Goal: Task Accomplishment & Management: Use online tool/utility

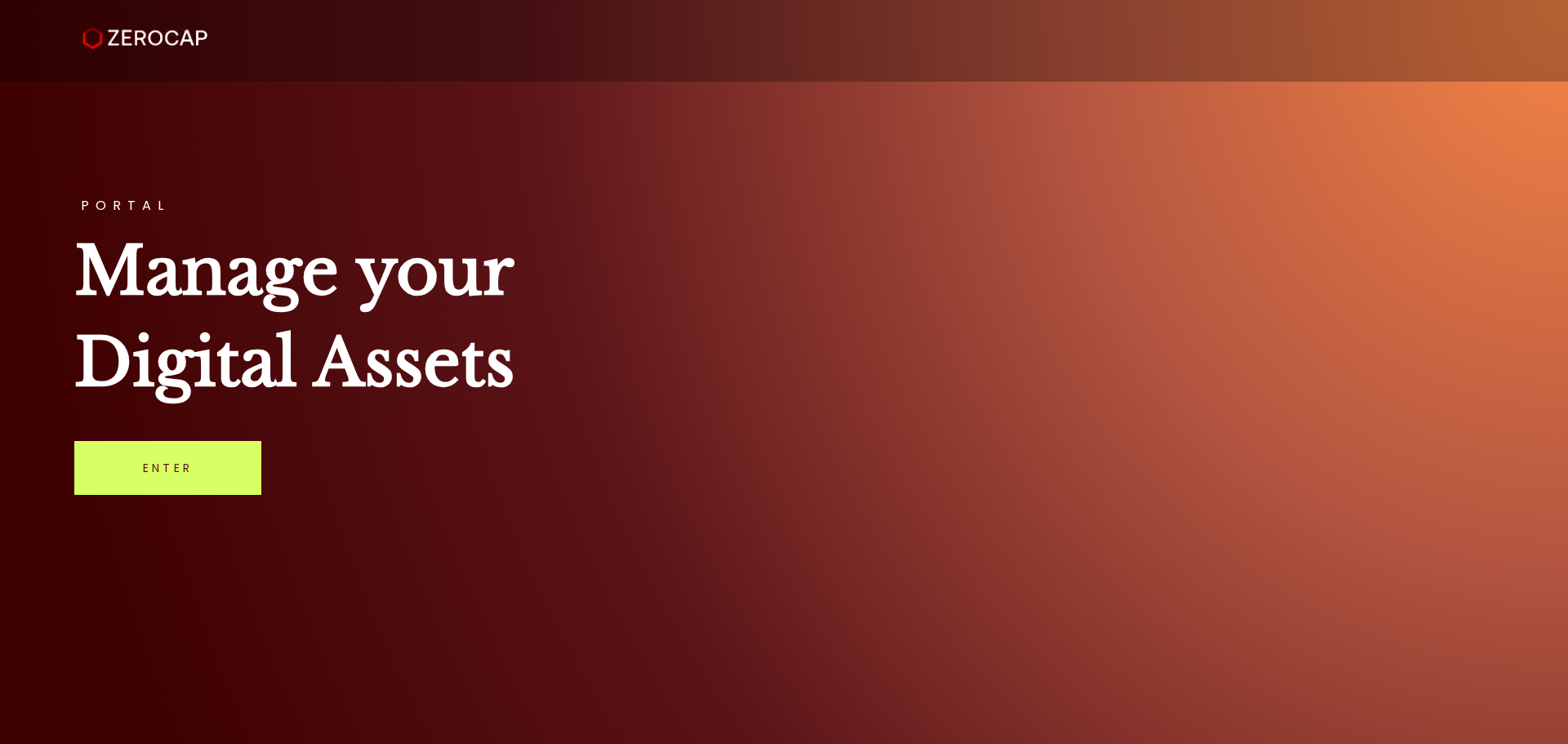
click at [118, 500] on div "PORTAL Manage your Digital Assets Enter" at bounding box center [784, 372] width 1568 height 744
click at [140, 473] on link "Enter" at bounding box center [168, 467] width 187 height 54
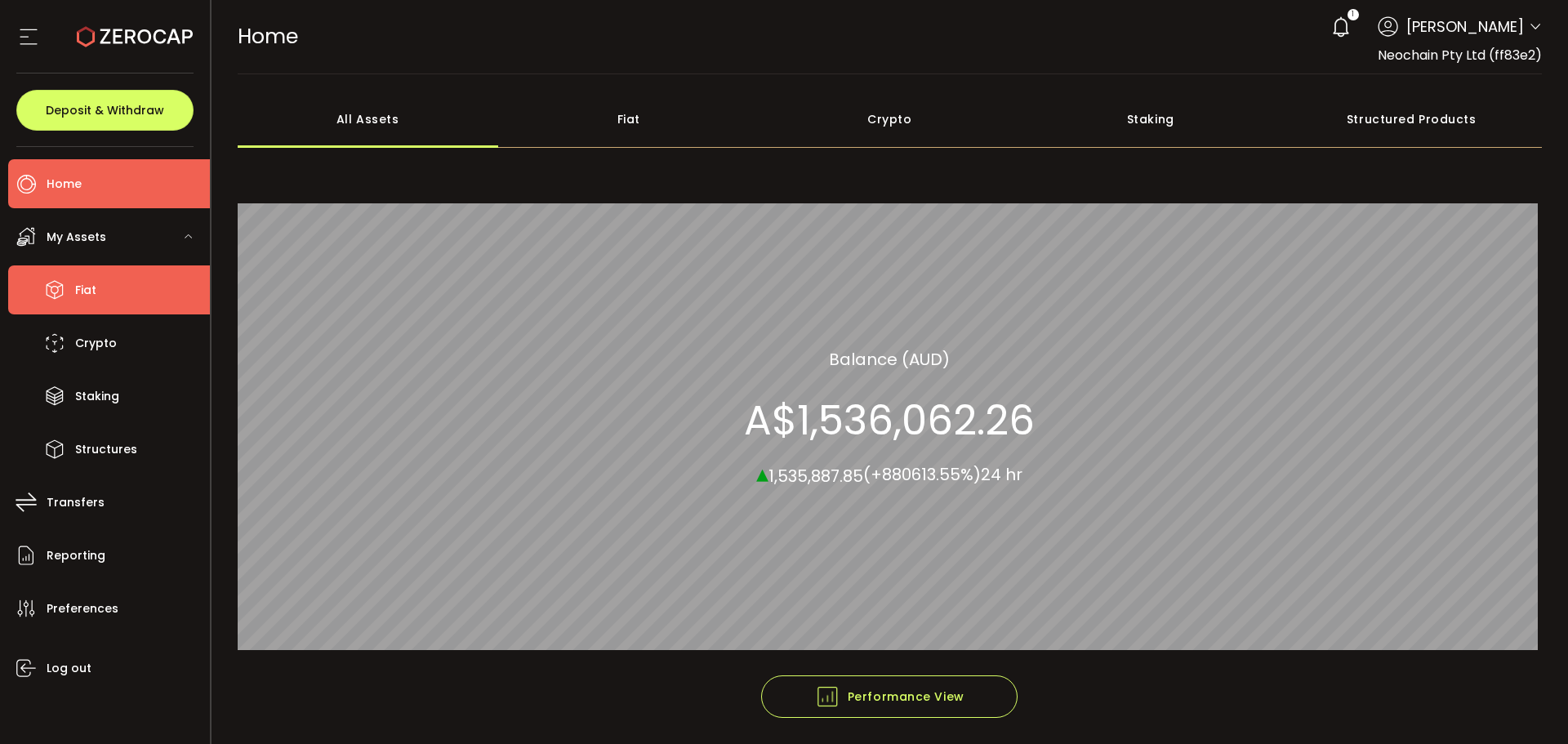
click at [79, 306] on li "Fiat" at bounding box center [110, 290] width 202 height 49
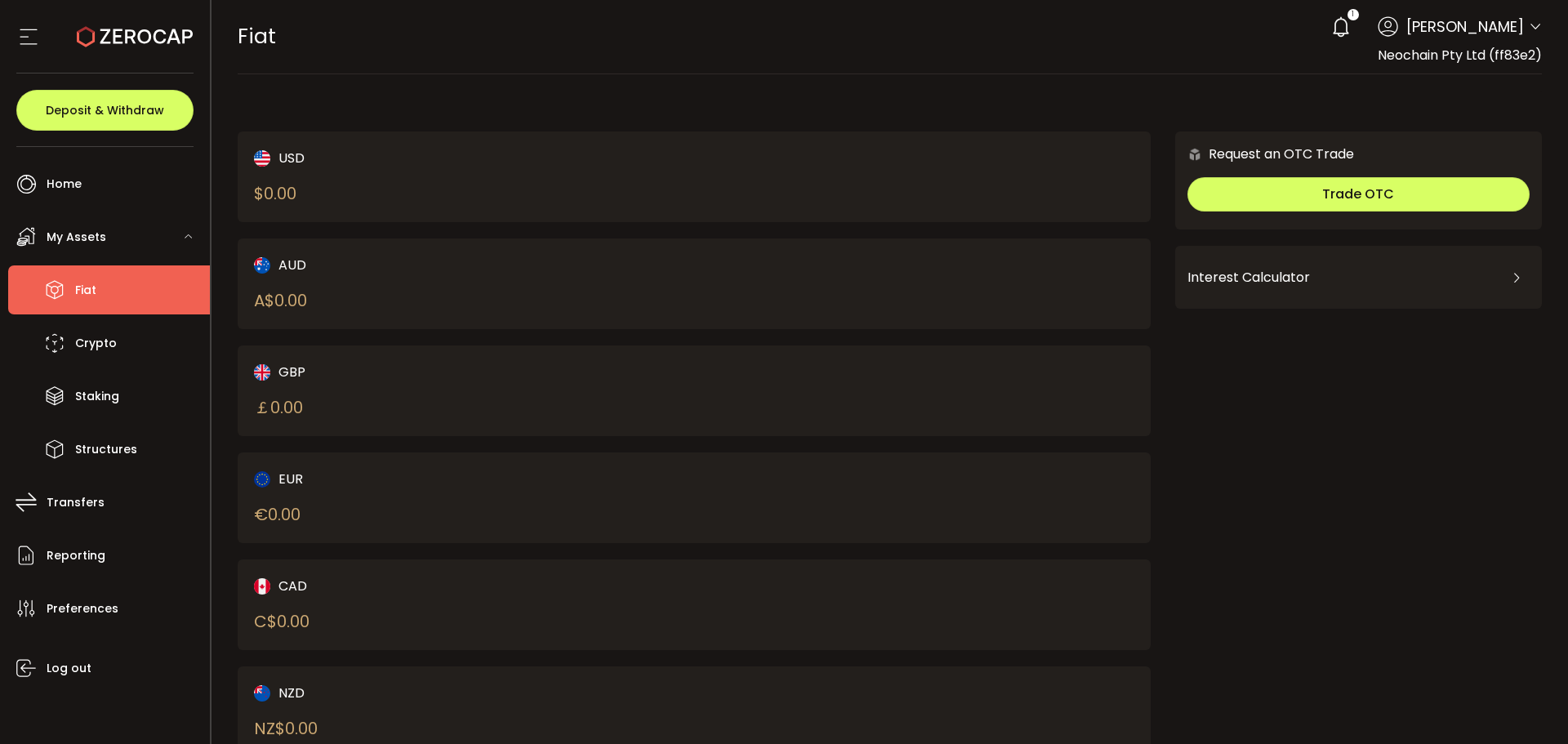
click at [148, 298] on li "Fiat" at bounding box center [110, 290] width 202 height 49
click at [141, 341] on li "Crypto" at bounding box center [110, 343] width 202 height 49
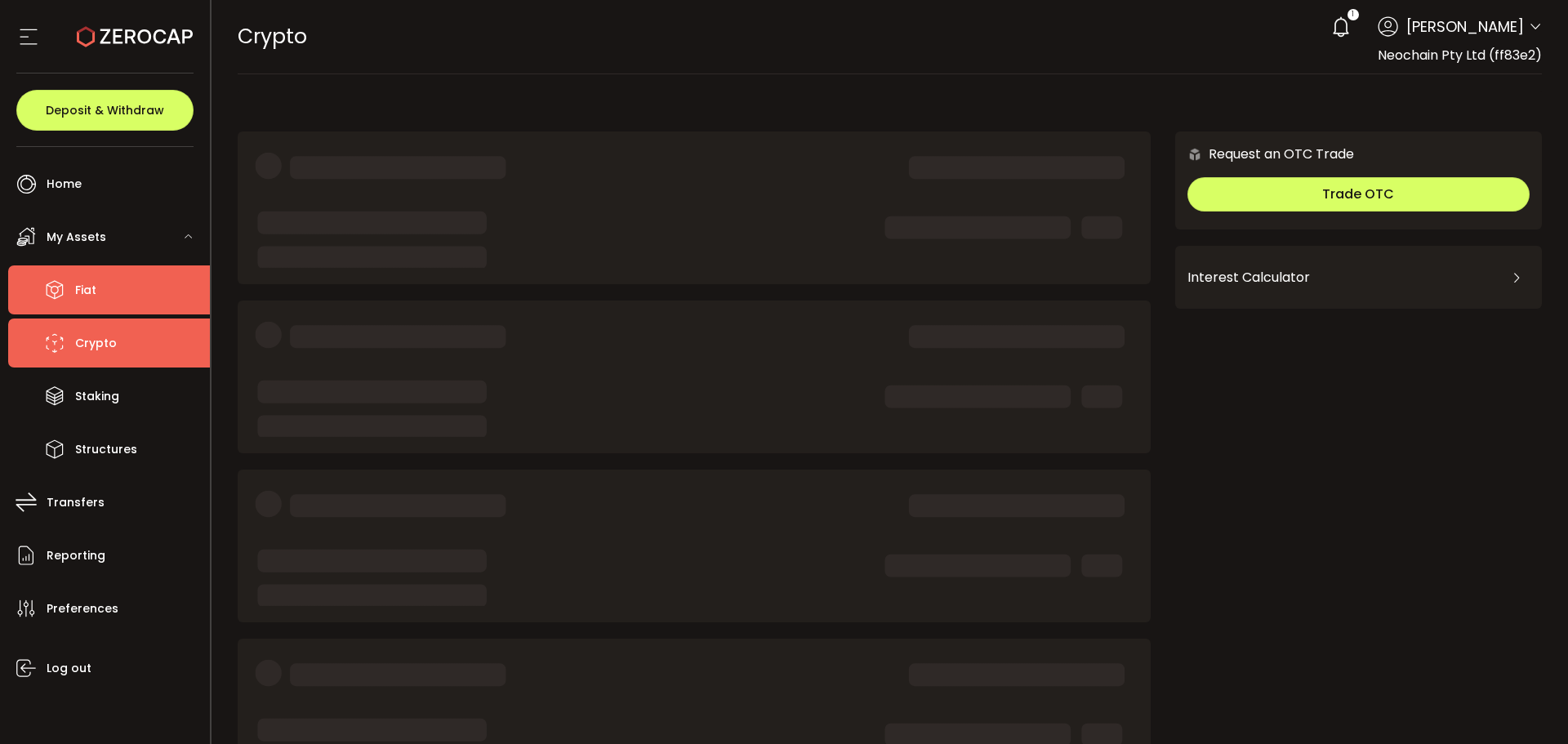
click at [147, 294] on li "Fiat" at bounding box center [110, 290] width 202 height 49
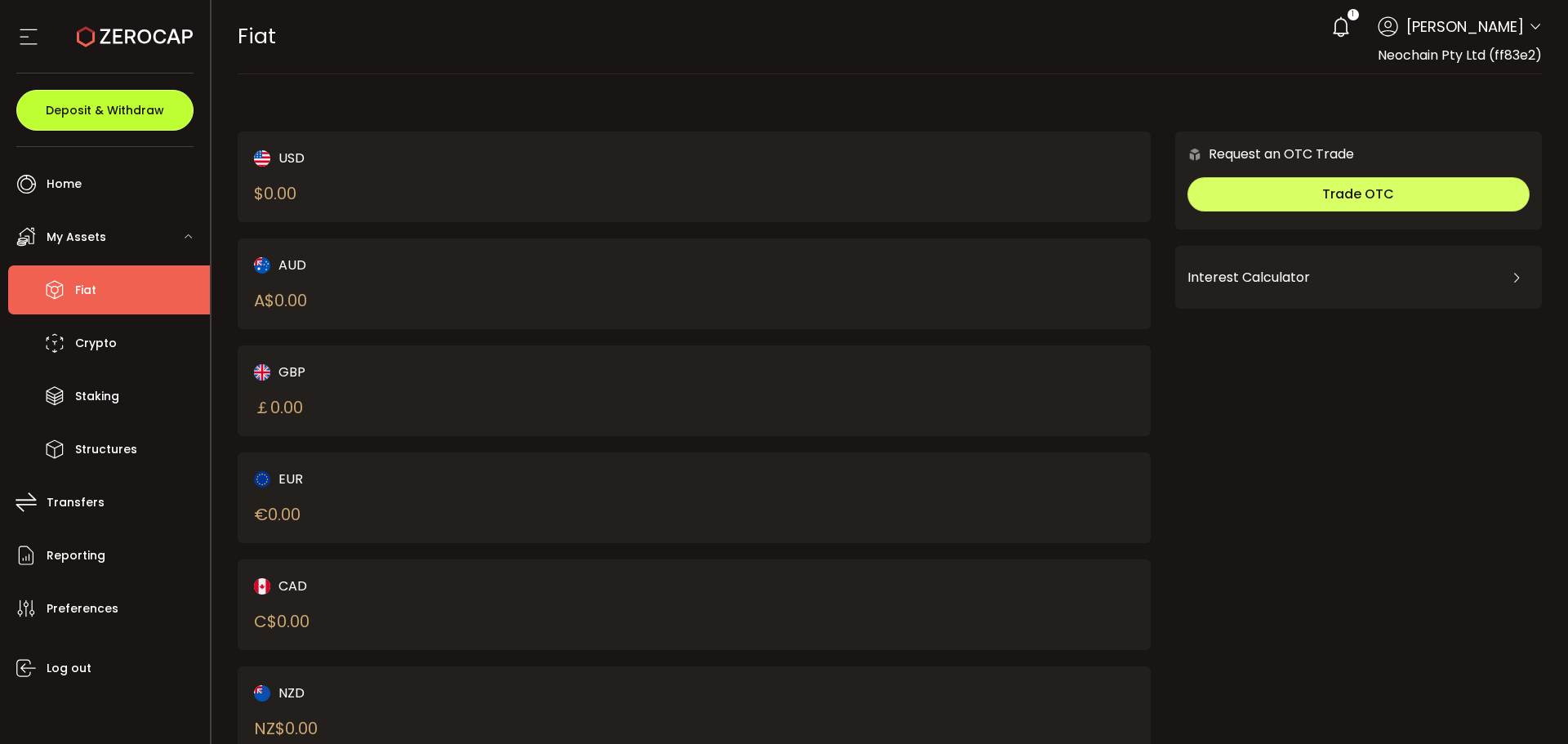
click at [117, 120] on button "Deposit & Withdraw" at bounding box center [105, 110] width 178 height 41
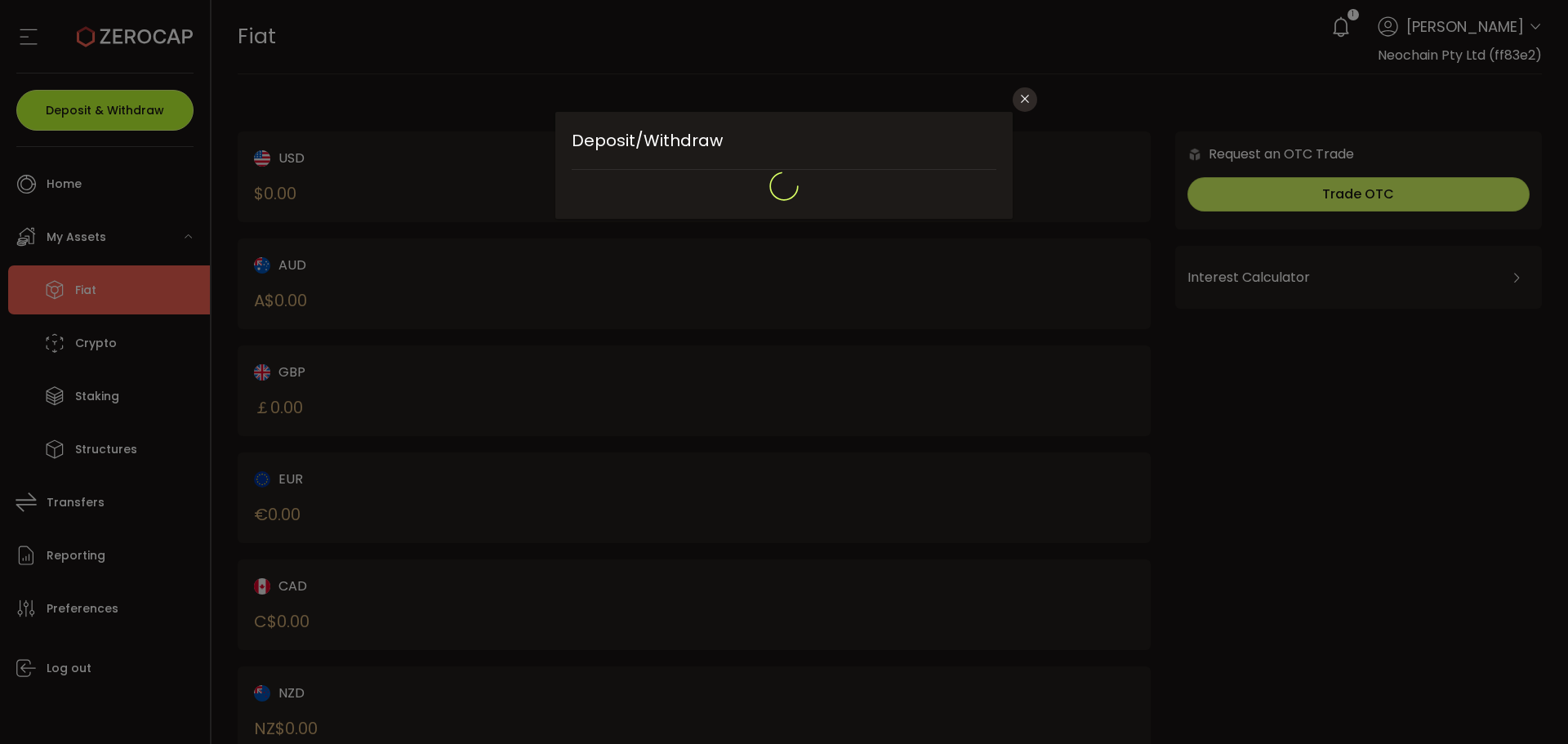
type input "**********"
type input "*******"
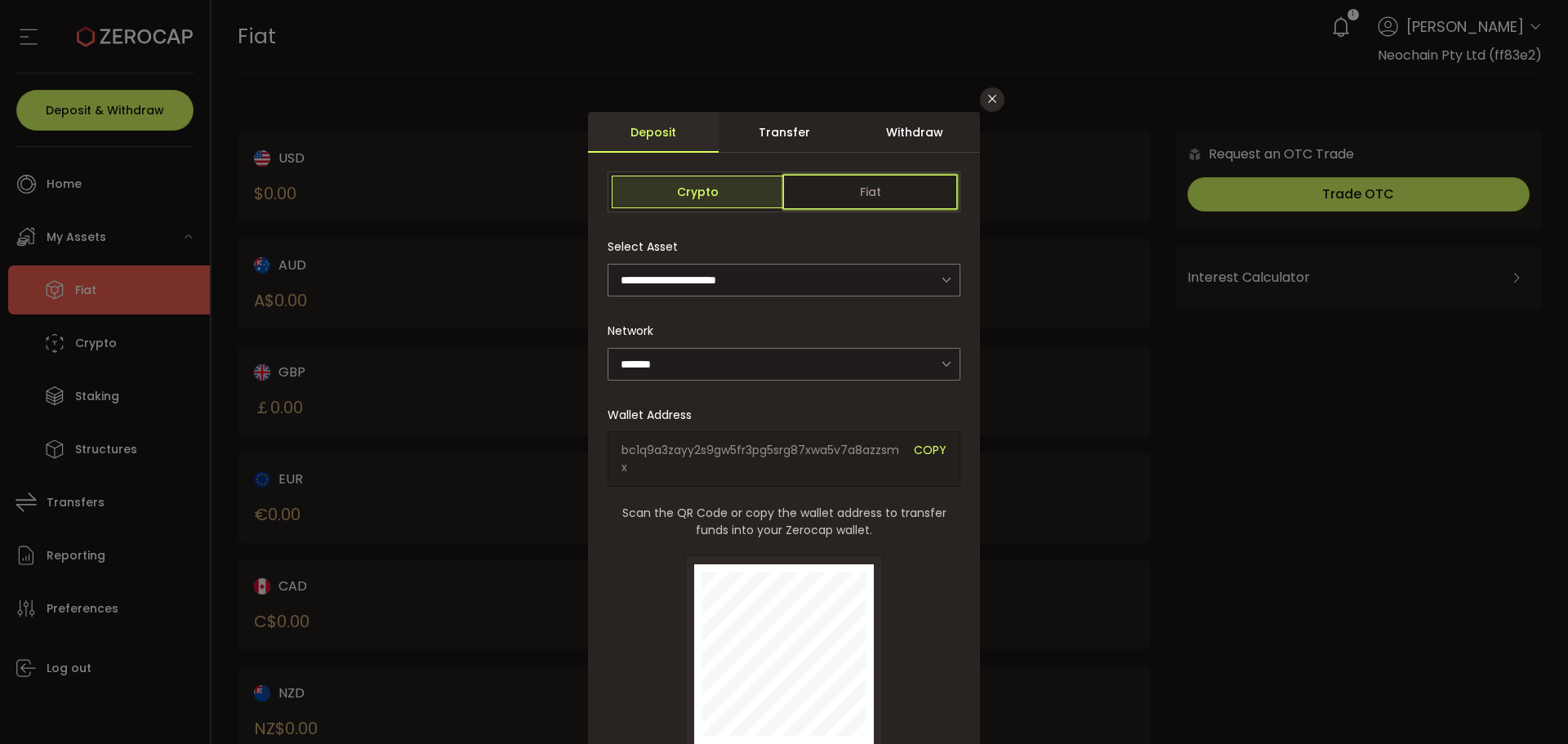
click at [873, 186] on span "Fiat" at bounding box center [870, 192] width 172 height 33
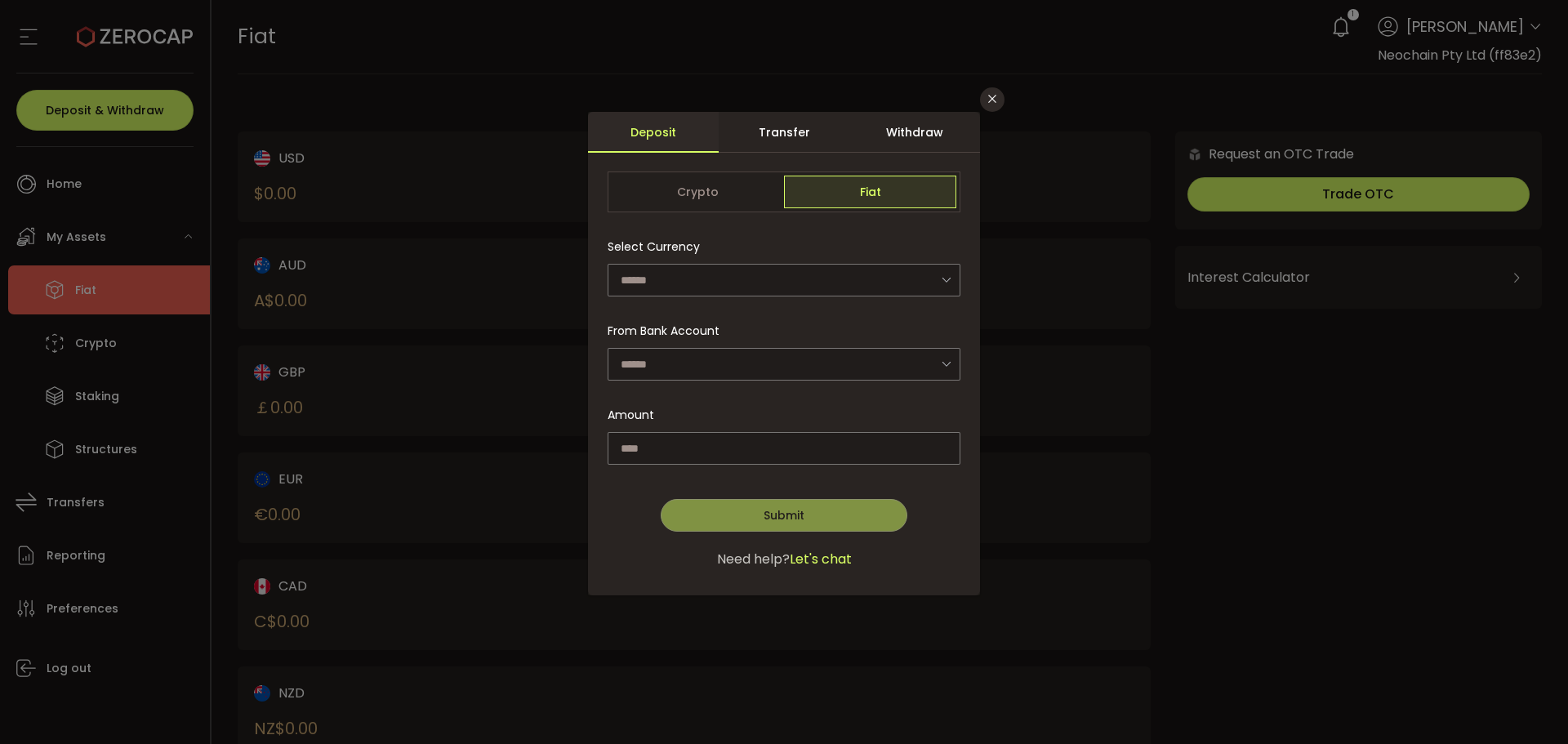
click at [891, 116] on div "Withdraw" at bounding box center [914, 131] width 130 height 41
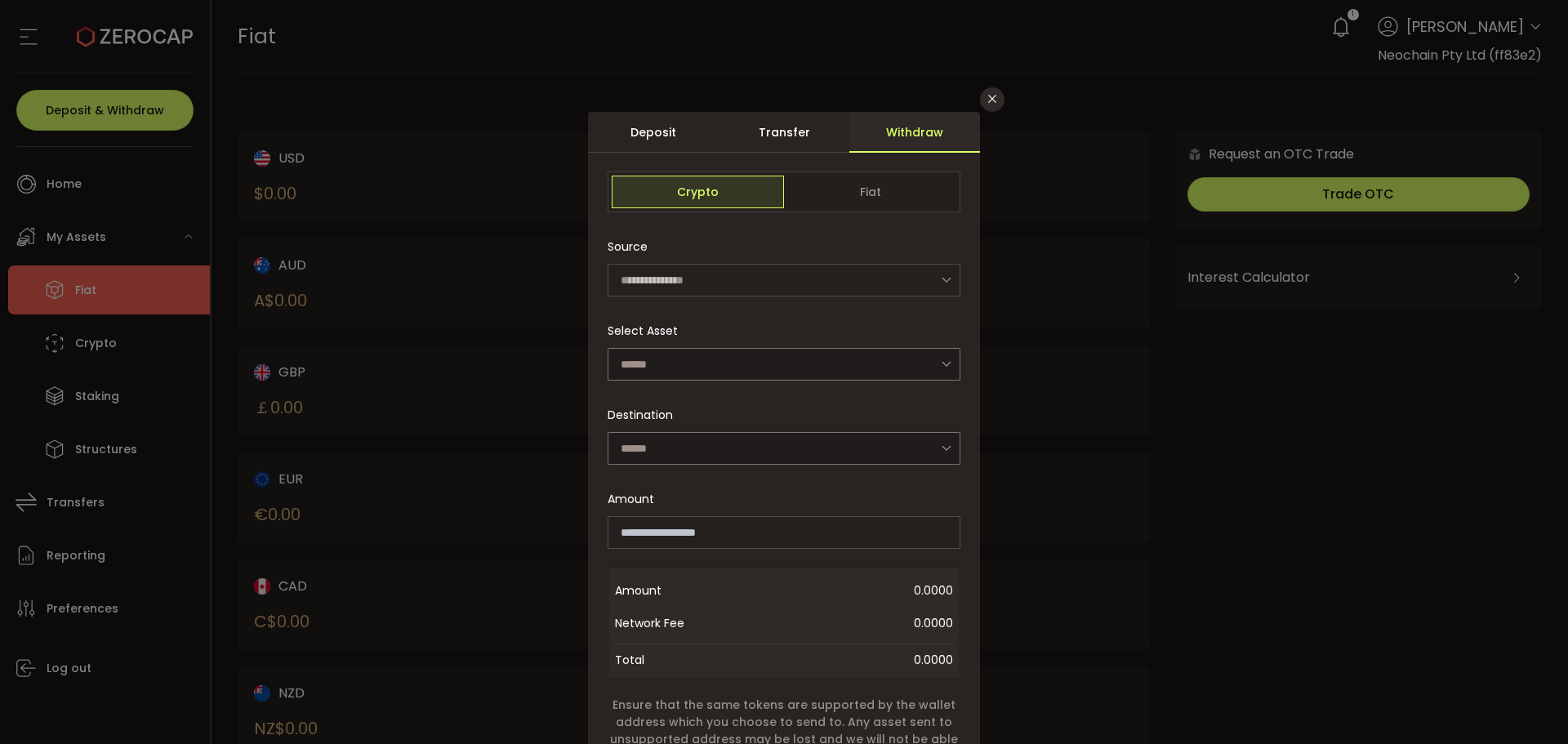
drag, startPoint x: 725, startPoint y: 262, endPoint x: 703, endPoint y: 296, distance: 40.5
click at [725, 262] on div "Source" at bounding box center [778, 246] width 343 height 33
click at [672, 372] on input "dialog" at bounding box center [784, 364] width 353 height 33
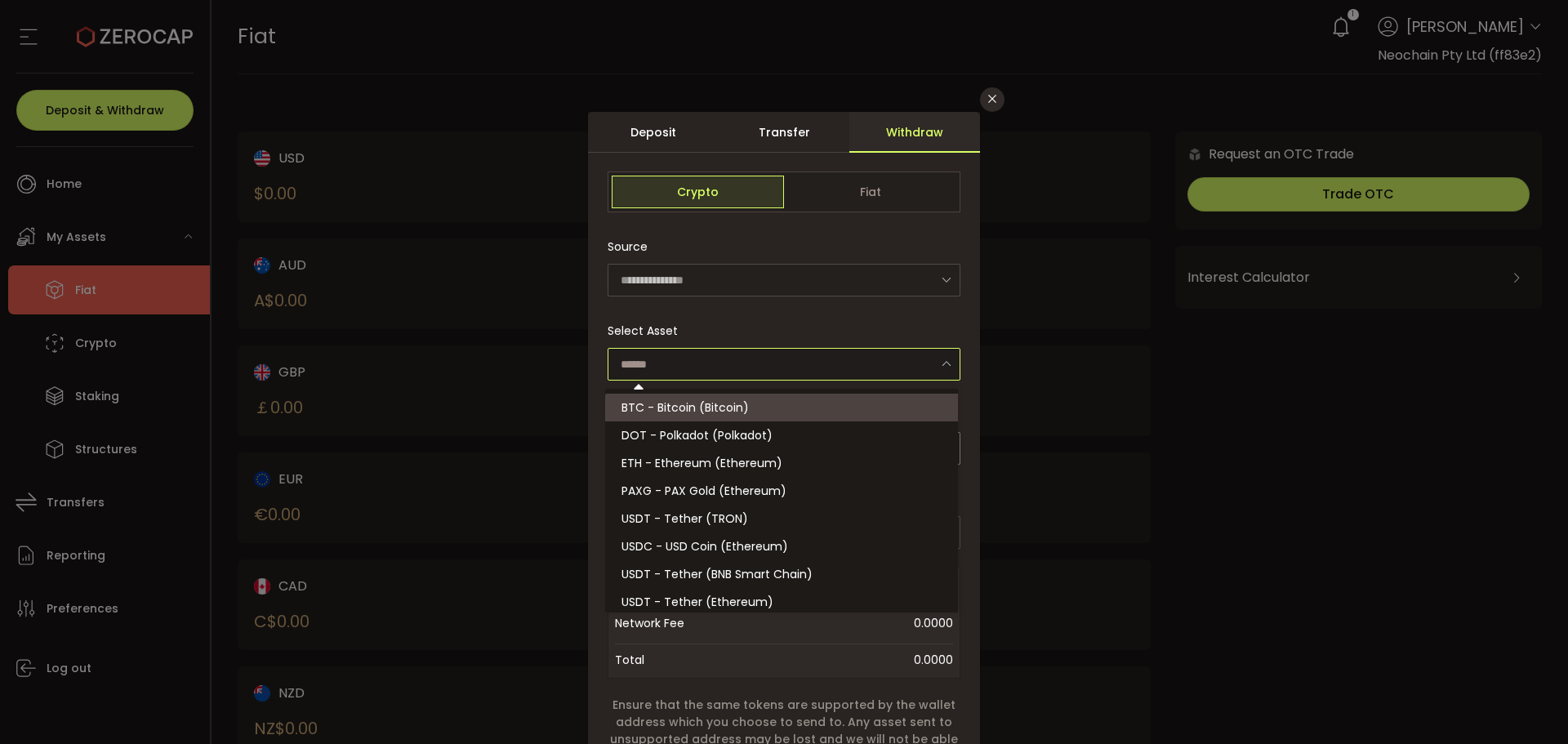
click at [844, 173] on div "Crypto Fiat" at bounding box center [784, 192] width 353 height 41
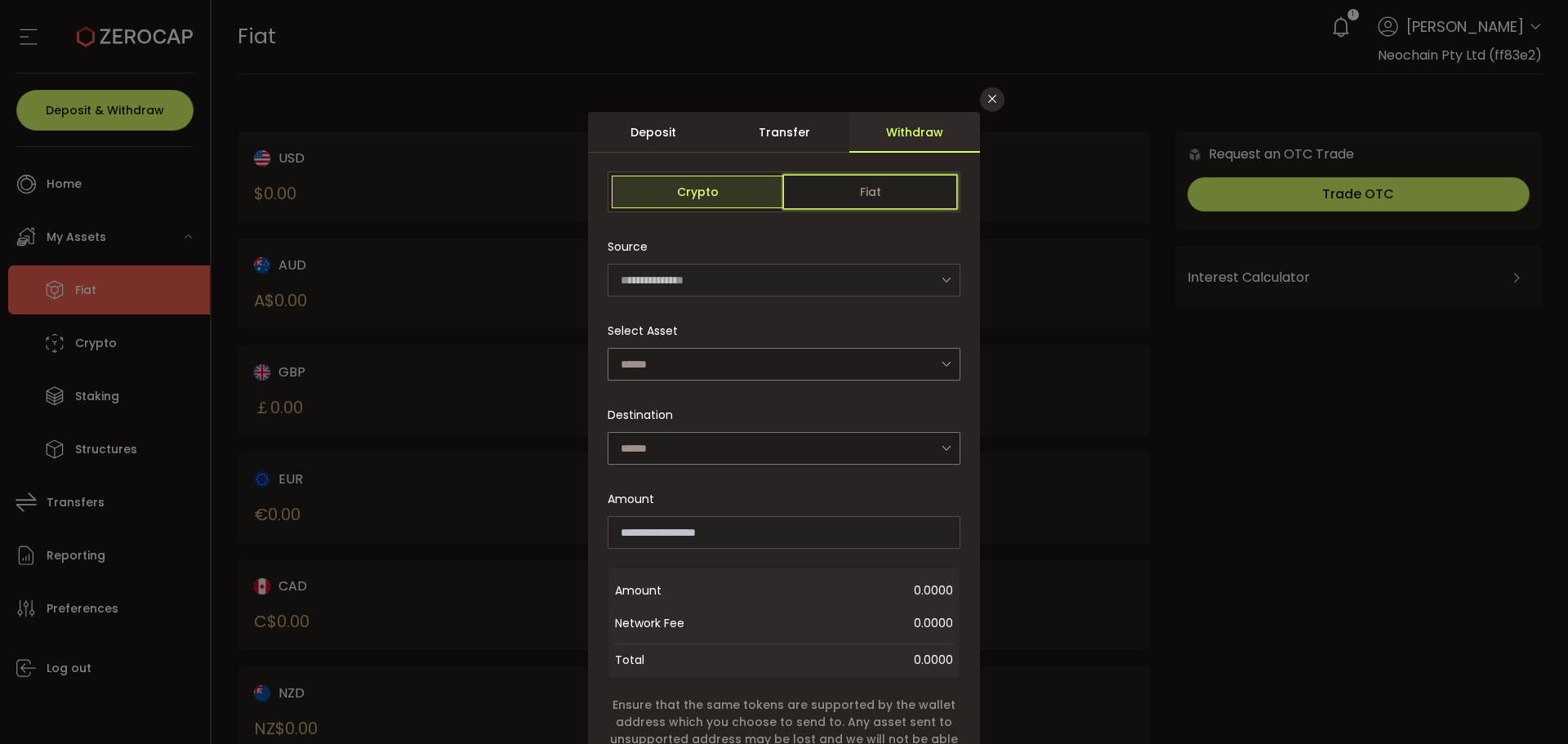
click at [849, 181] on span "Fiat" at bounding box center [870, 192] width 172 height 33
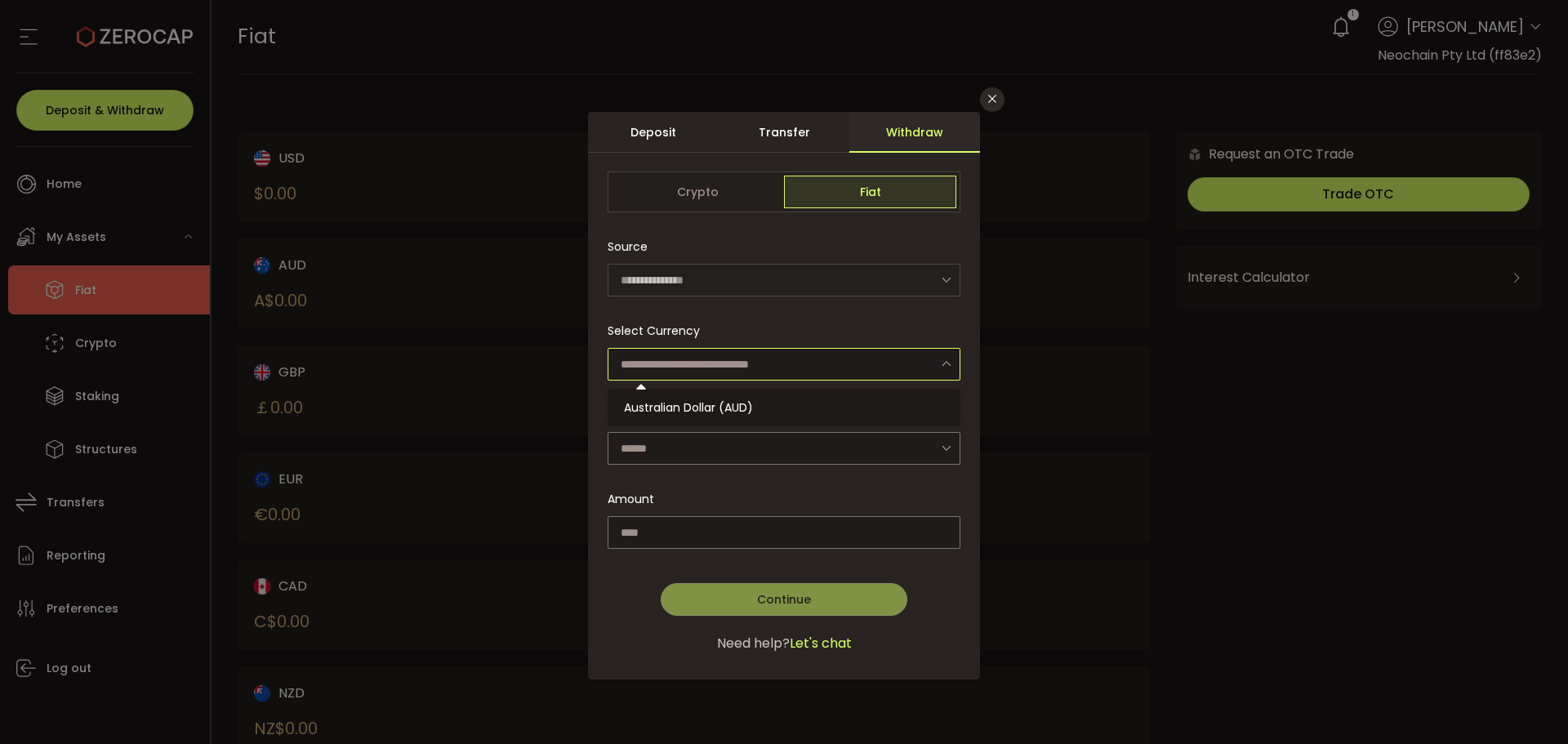
click at [669, 369] on input "dialog" at bounding box center [784, 364] width 353 height 33
click at [693, 397] on li "Australian Dollar (AUD)" at bounding box center [786, 407] width 358 height 27
type input "**********"
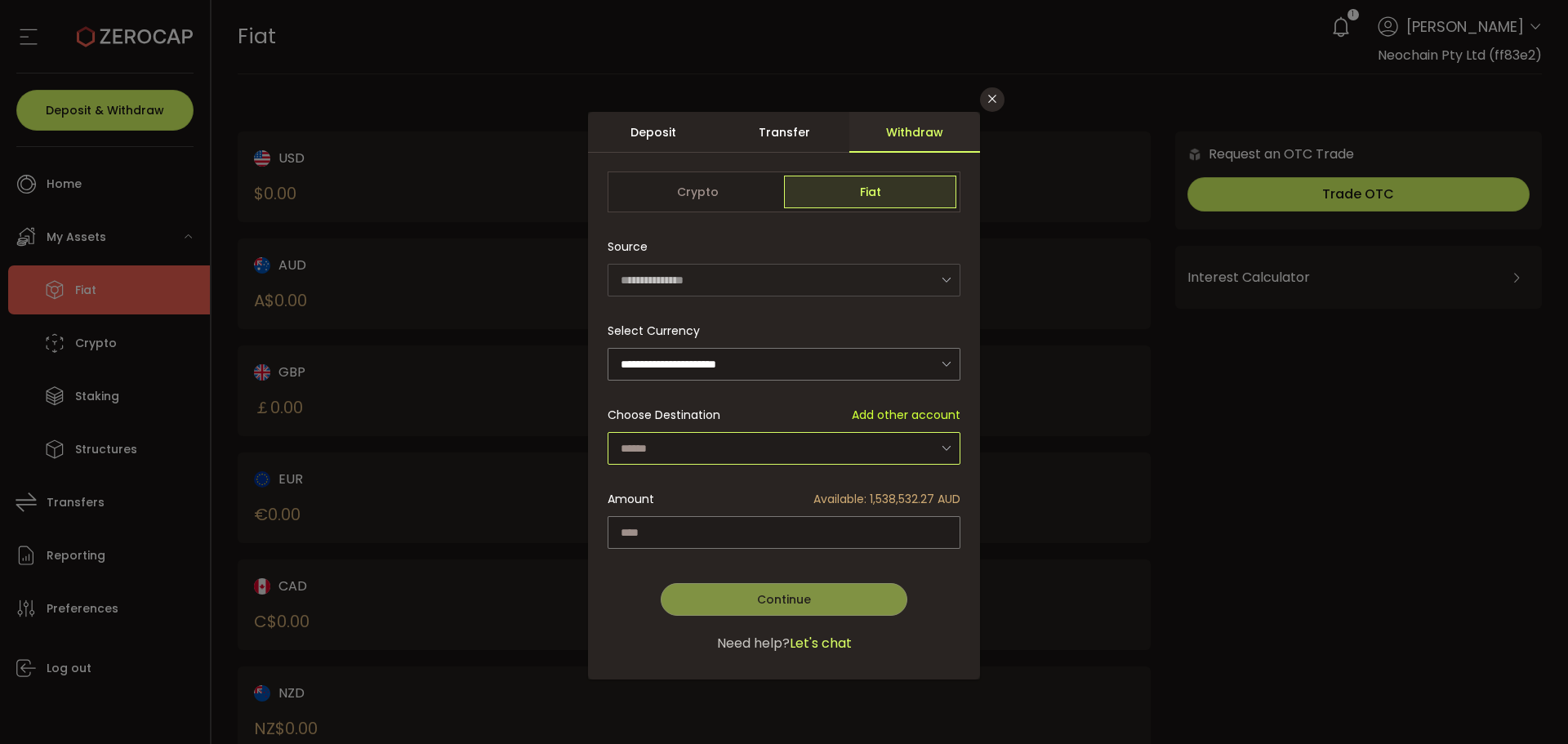
click at [773, 441] on input "dialog" at bounding box center [784, 448] width 353 height 33
click at [753, 492] on span "VA Neochain Pty Ltd - Neochain Zai - 7301" at bounding box center [743, 490] width 238 height 16
type input "**********"
click at [888, 534] on input "dialog" at bounding box center [784, 533] width 353 height 33
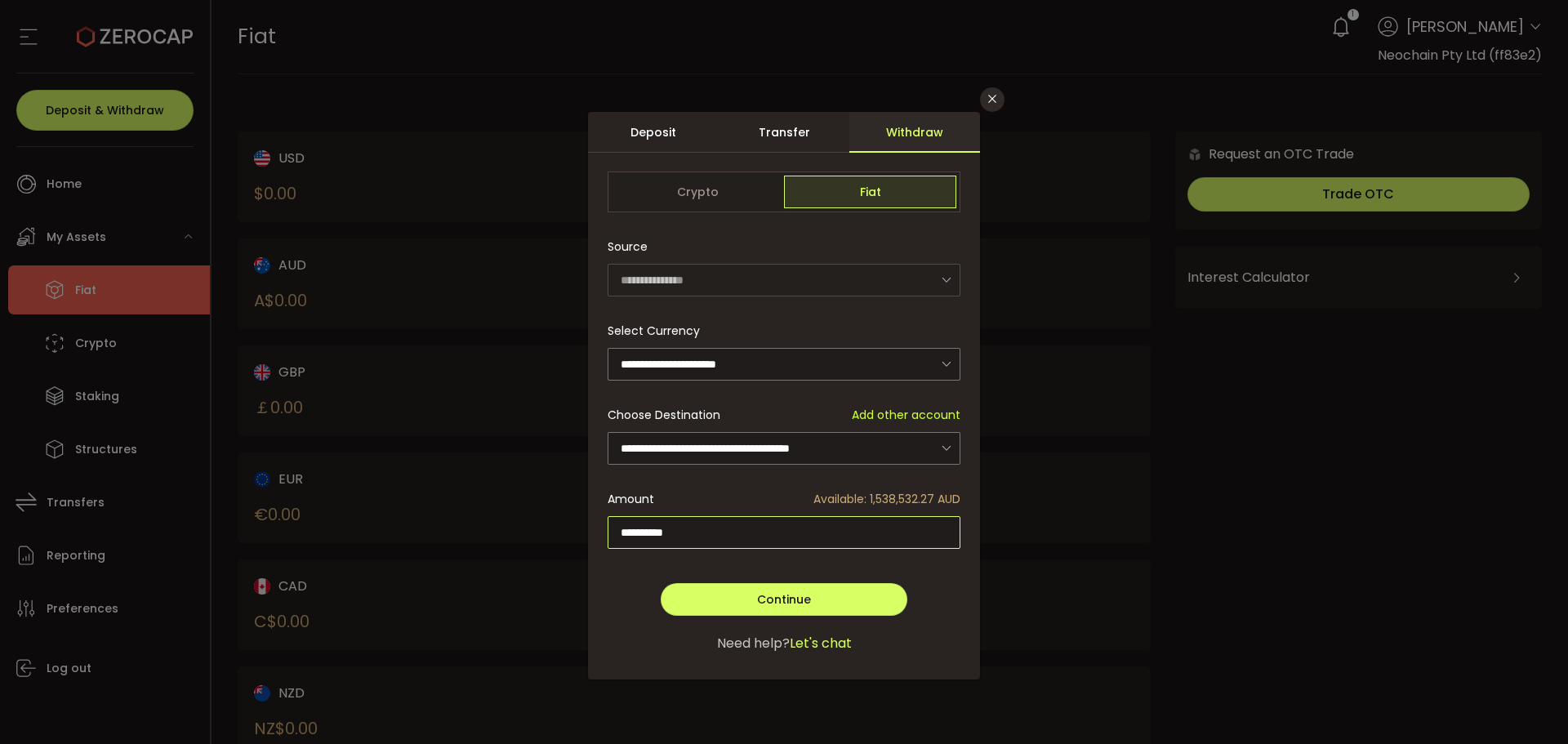
type input "**********"
click at [822, 583] on button "Continue" at bounding box center [784, 599] width 247 height 33
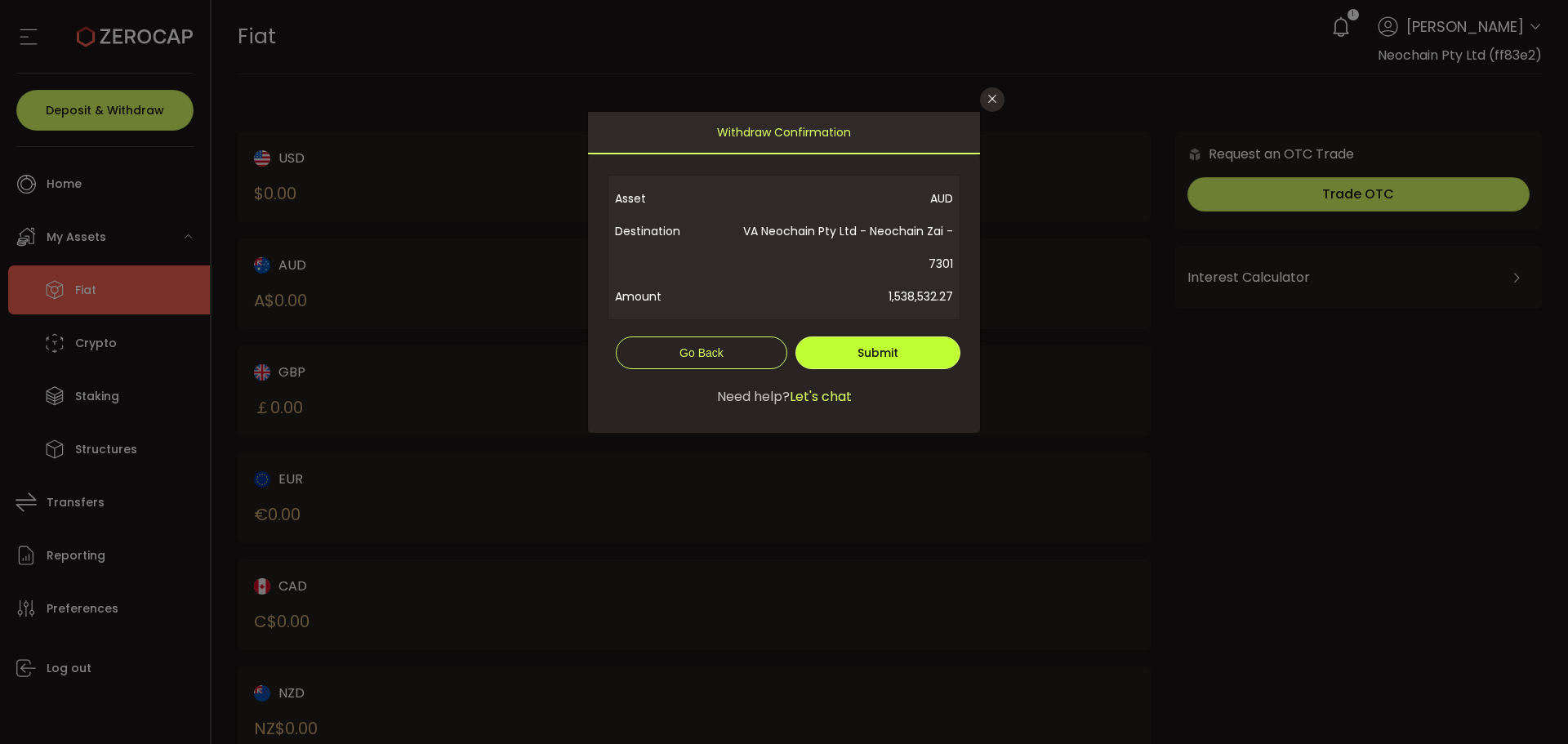
click at [884, 357] on span "Submit" at bounding box center [878, 352] width 41 height 16
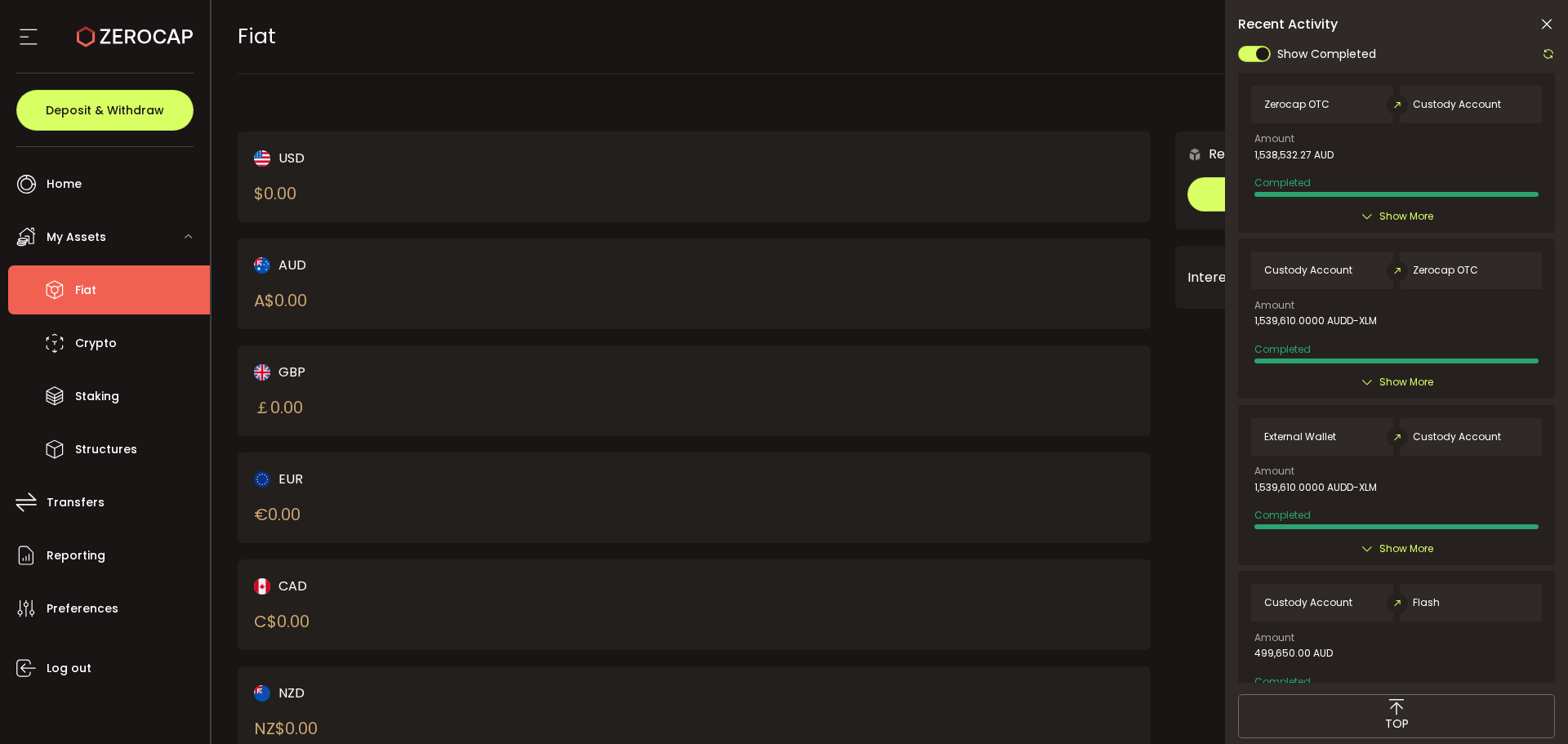
click at [1546, 49] on icon at bounding box center [1549, 54] width 13 height 13
click at [1550, 25] on icon at bounding box center [1546, 24] width 16 height 16
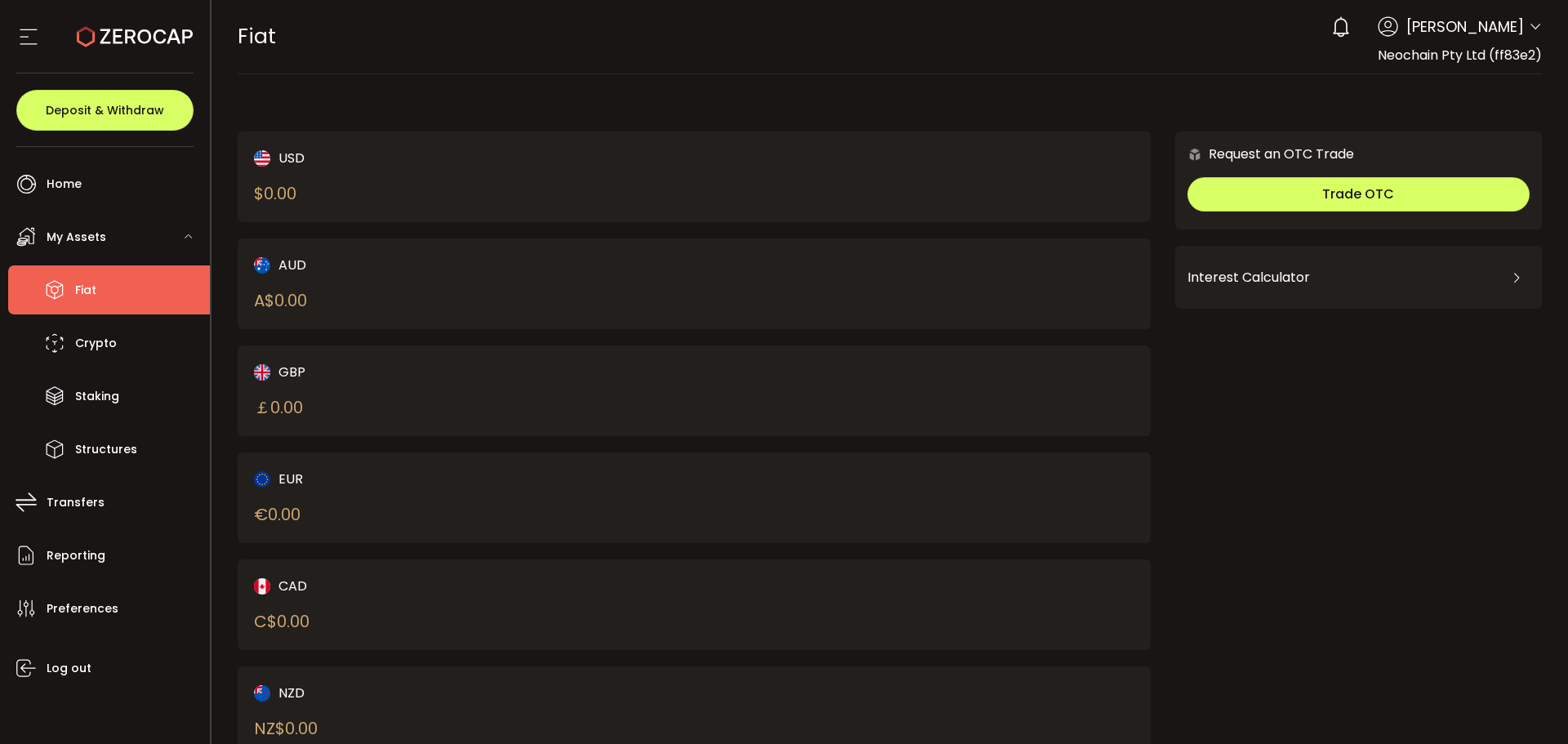
click at [1042, 72] on div "FIAT Buy Power A$0.00 AUD Fiat Fiat Verify Your Identity 0 Harrison Evans Accou…" at bounding box center [891, 37] width 1305 height 74
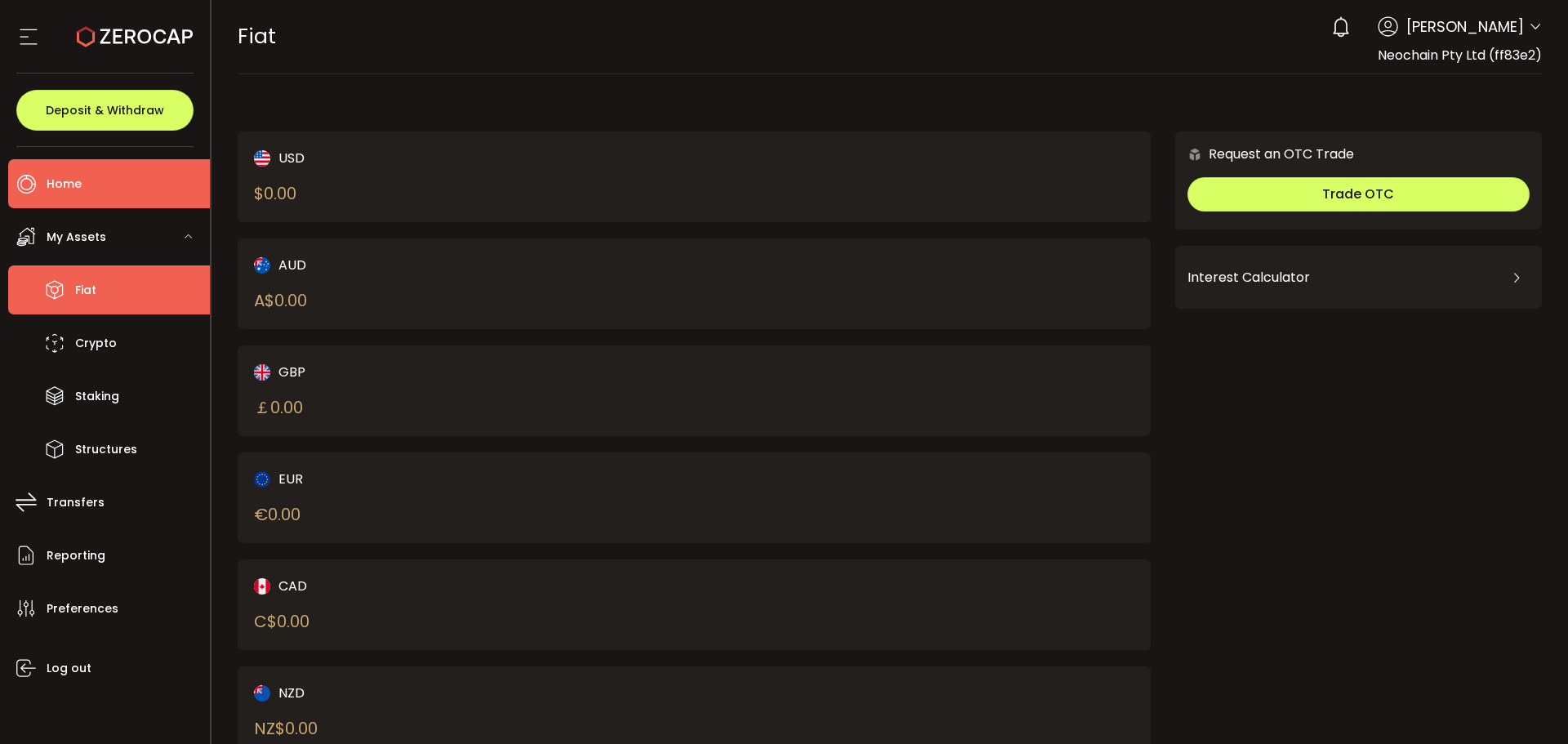
click at [119, 192] on li "Home" at bounding box center [110, 184] width 202 height 49
